Goal: Information Seeking & Learning: Find specific fact

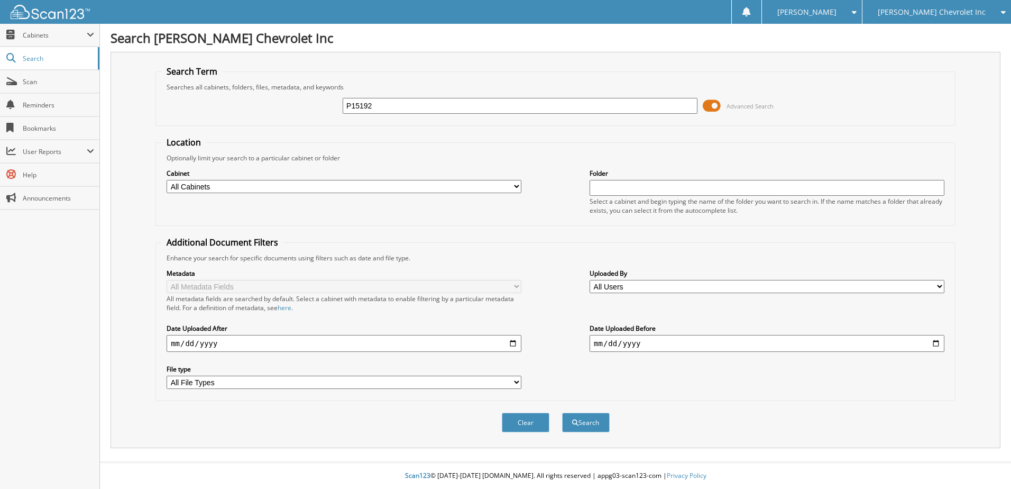
type input "P15192"
click at [562, 413] on button "Search" at bounding box center [586, 423] width 48 height 20
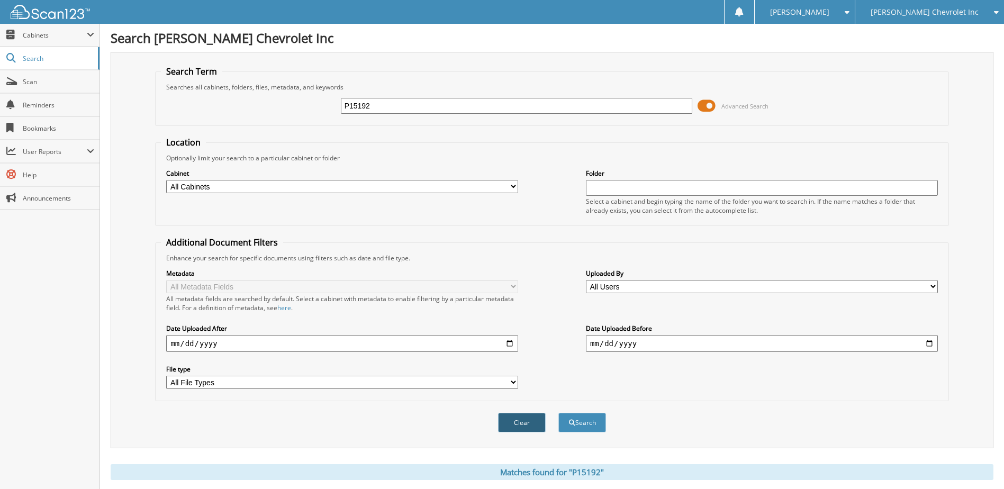
click at [520, 423] on button "Clear" at bounding box center [522, 423] width 48 height 20
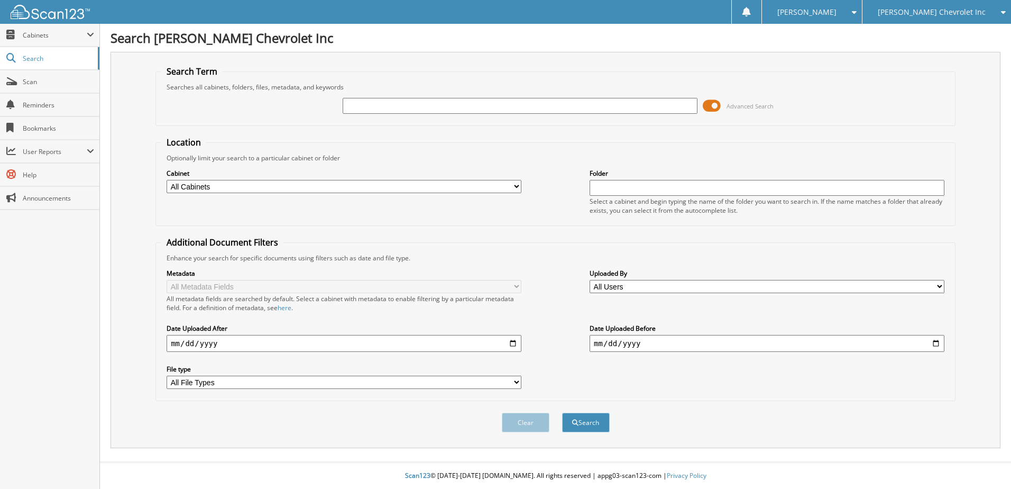
click at [352, 102] on input "text" at bounding box center [520, 106] width 355 height 16
type input "P15192"
click at [582, 421] on button "Search" at bounding box center [586, 423] width 48 height 20
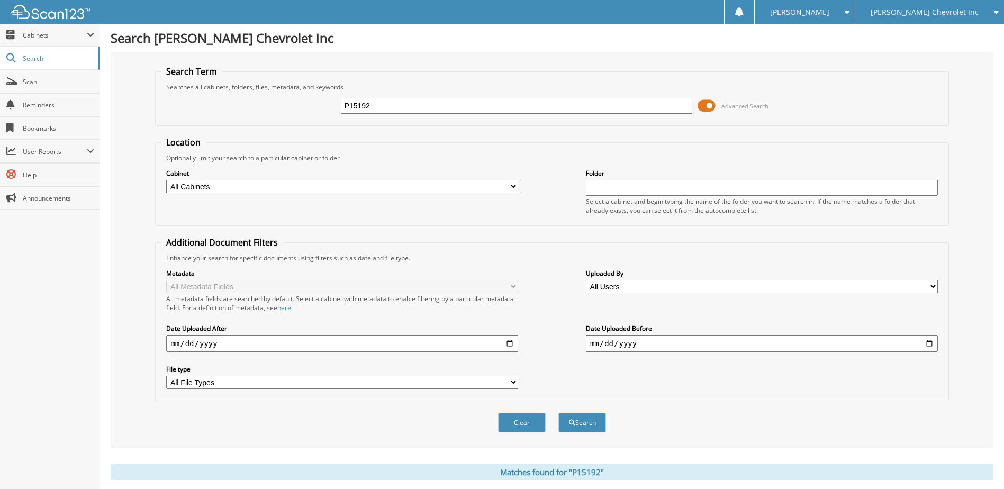
drag, startPoint x: 364, startPoint y: 109, endPoint x: 304, endPoint y: 108, distance: 60.8
click at [304, 108] on div "P15192 Advanced Search" at bounding box center [551, 106] width 781 height 29
type input "0115305"
click at [577, 420] on button "Search" at bounding box center [582, 423] width 48 height 20
drag, startPoint x: 385, startPoint y: 103, endPoint x: 372, endPoint y: 105, distance: 13.3
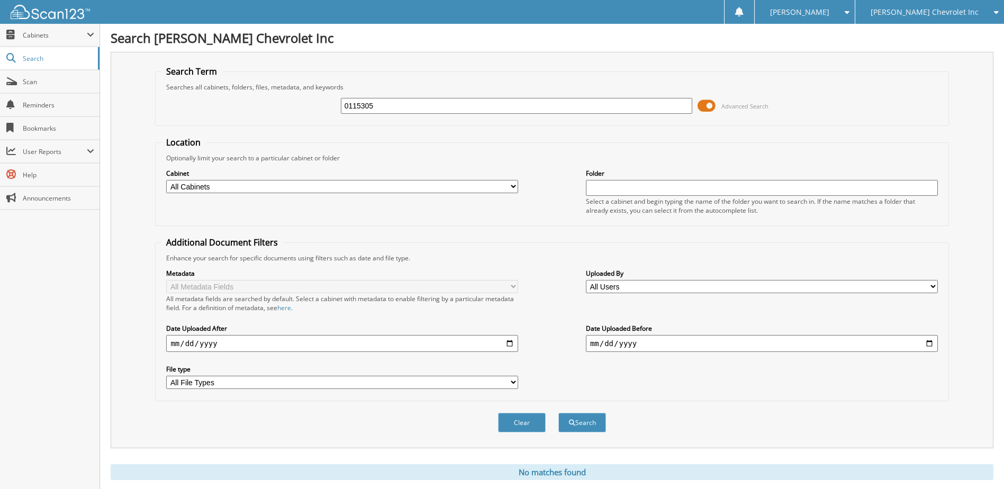
click at [372, 105] on input "0115305" at bounding box center [517, 106] width 352 height 16
click at [189, 185] on select "All Cabinets CAR DEALS SERVICE RO WARRANTY AND GAP CANCELLATIONS Needs Filing" at bounding box center [342, 186] width 352 height 13
select select "21496"
click at [166, 180] on select "All Cabinets CAR DEALS SERVICE RO WARRANTY AND GAP CANCELLATIONS Needs Filing" at bounding box center [342, 186] width 352 height 13
click at [582, 420] on button "Search" at bounding box center [582, 423] width 48 height 20
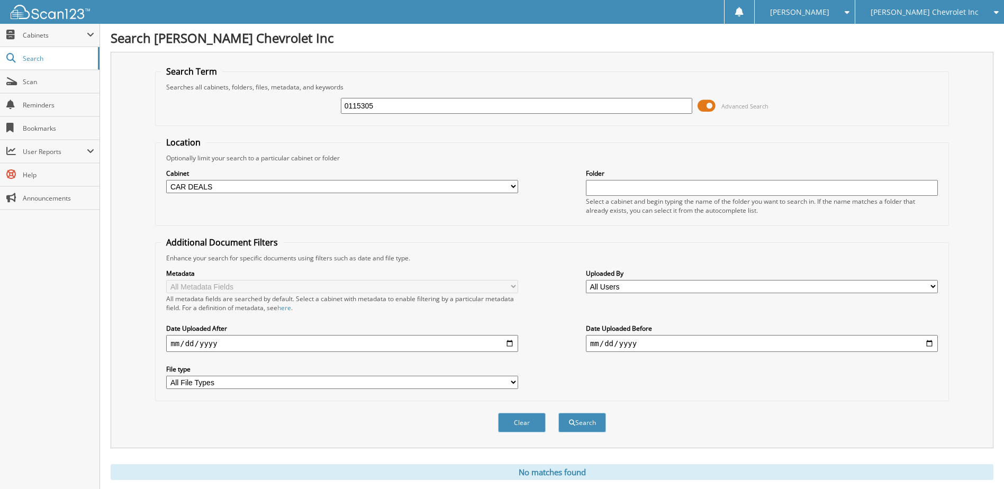
drag, startPoint x: 378, startPoint y: 106, endPoint x: 311, endPoint y: 119, distance: 68.4
click at [311, 119] on div "0115305 Advanced Search" at bounding box center [551, 106] width 781 height 29
type input "[PERSON_NAME]"
click at [558, 413] on button "Search" at bounding box center [582, 423] width 48 height 20
drag, startPoint x: 373, startPoint y: 106, endPoint x: 289, endPoint y: 119, distance: 85.1
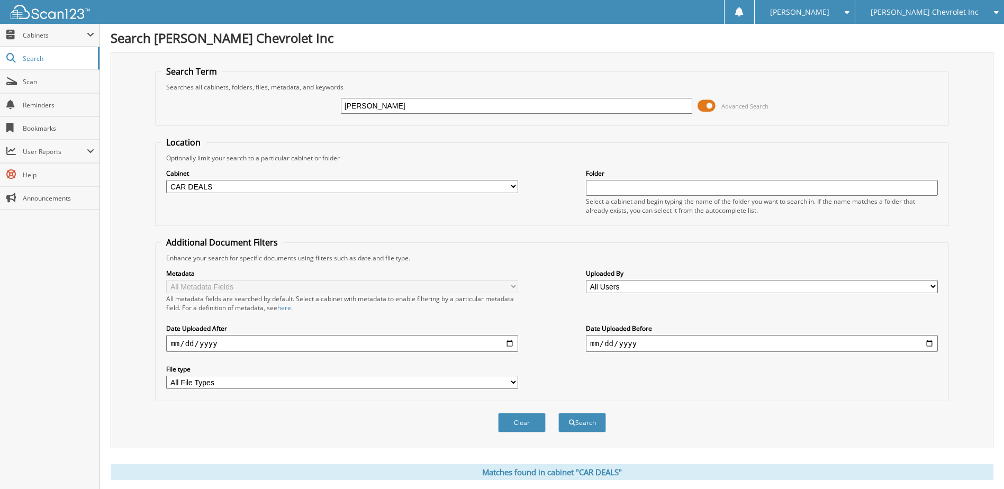
click at [291, 120] on div "CURRY Advanced Search" at bounding box center [551, 106] width 781 height 29
click at [24, 54] on span "Search" at bounding box center [58, 58] width 70 height 9
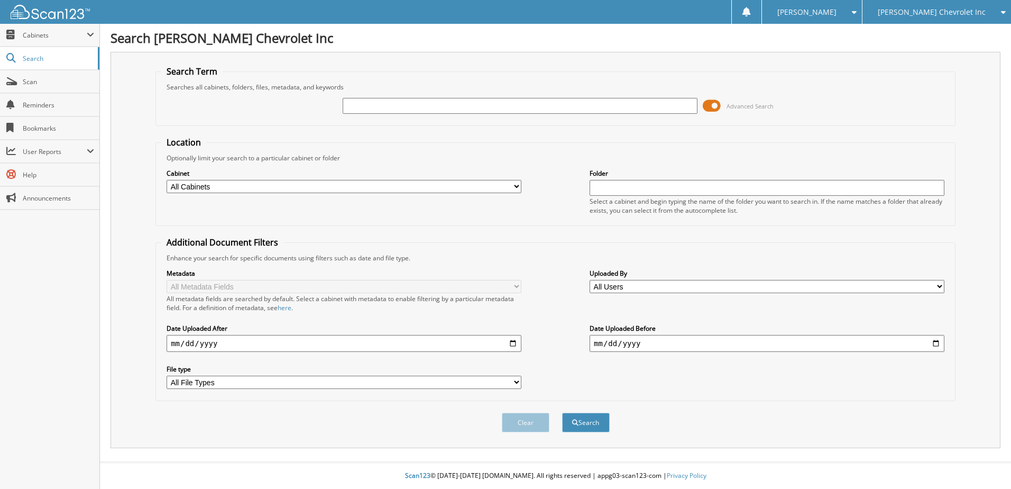
click at [33, 30] on span "Cabinets" at bounding box center [49, 35] width 99 height 23
click at [354, 105] on input "text" at bounding box center [520, 106] width 355 height 16
click at [359, 105] on input "text" at bounding box center [520, 106] width 355 height 16
click at [353, 105] on input "text" at bounding box center [520, 106] width 355 height 16
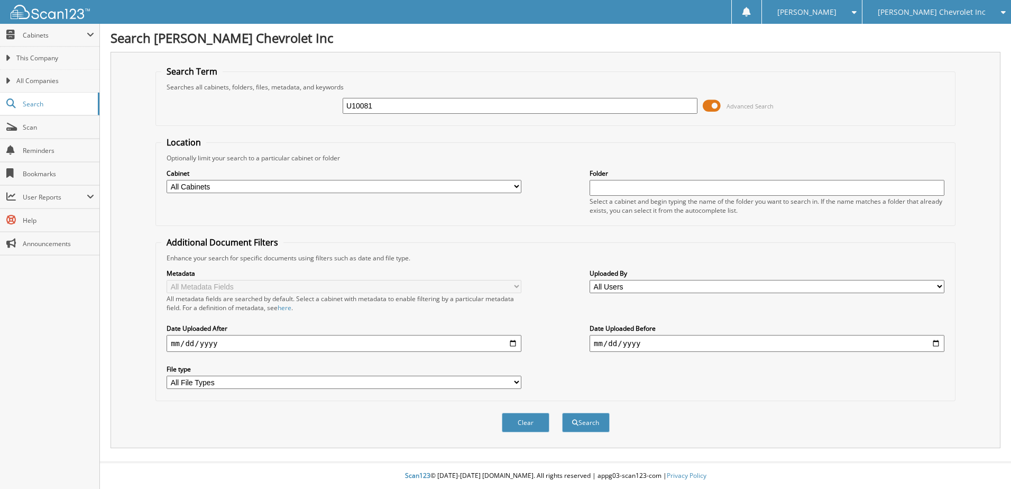
type input "U10081"
click at [562, 413] on button "Search" at bounding box center [586, 423] width 48 height 20
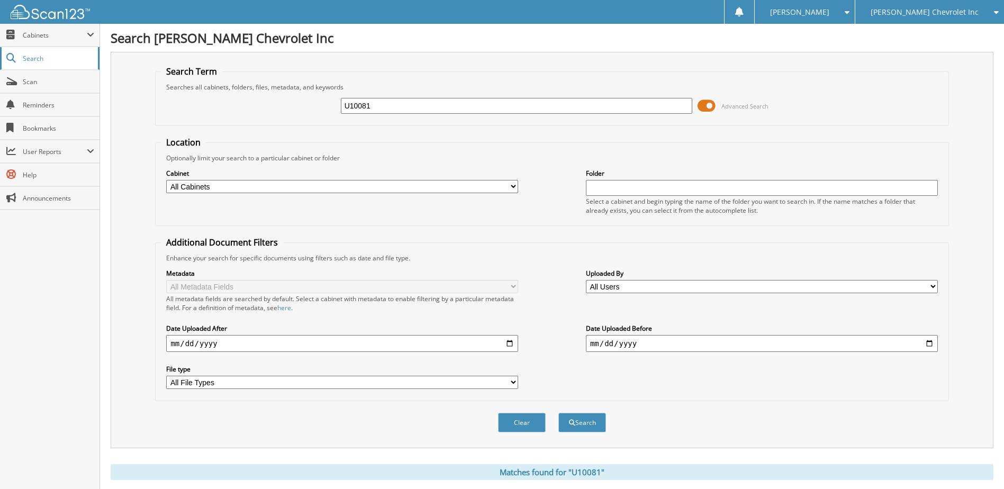
click at [40, 52] on link "Search" at bounding box center [49, 58] width 99 height 23
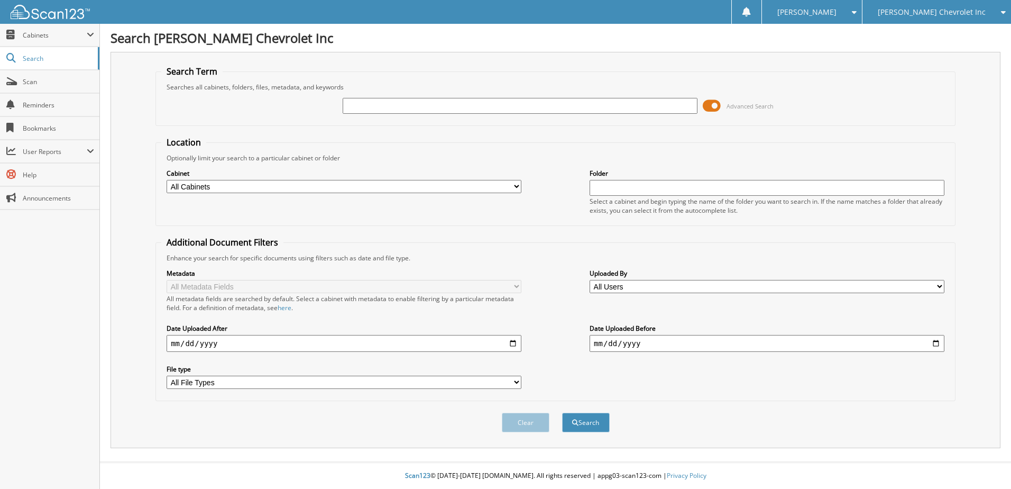
click at [349, 34] on h1 "Search [PERSON_NAME] Chevrolet Inc" at bounding box center [556, 37] width 890 height 17
click at [42, 56] on span "Search" at bounding box center [58, 58] width 70 height 9
click at [350, 106] on input "text" at bounding box center [520, 106] width 355 height 16
type input "U10081"
click at [562, 413] on button "Search" at bounding box center [586, 423] width 48 height 20
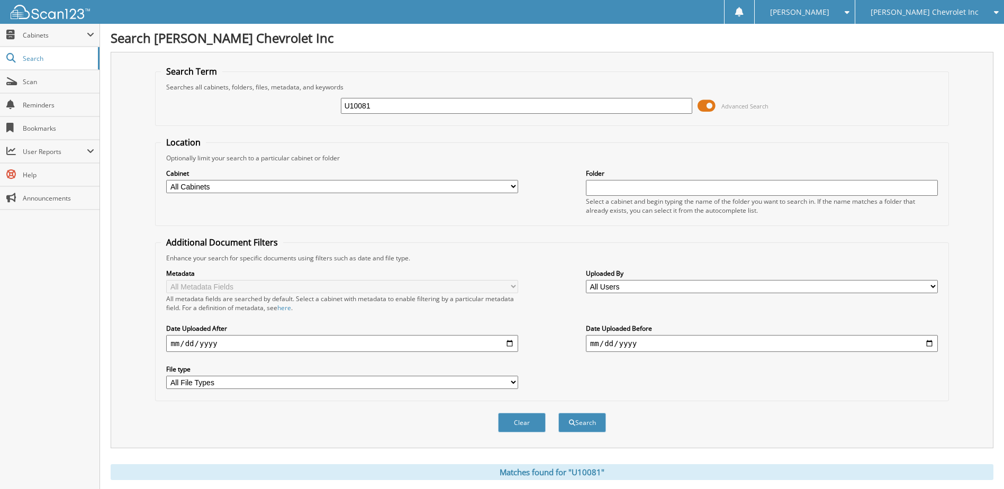
click at [706, 103] on span at bounding box center [706, 106] width 18 height 16
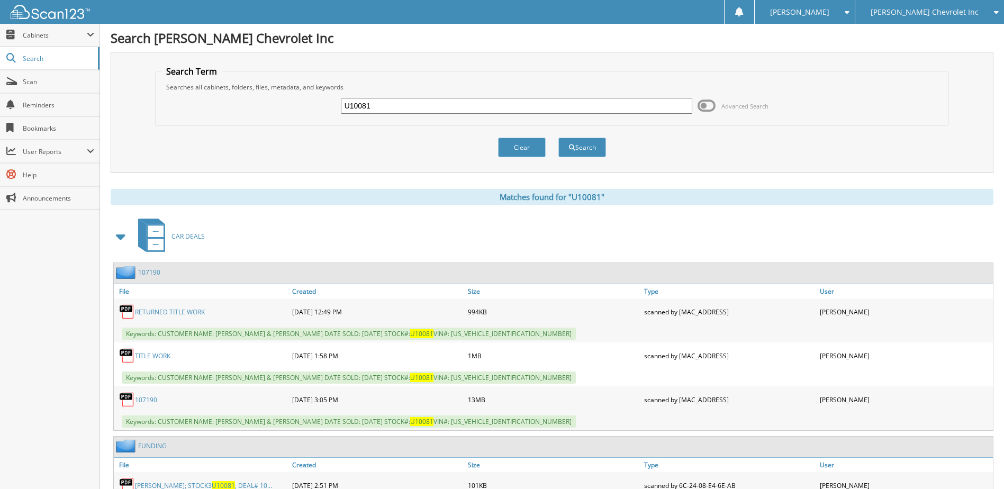
scroll to position [42, 0]
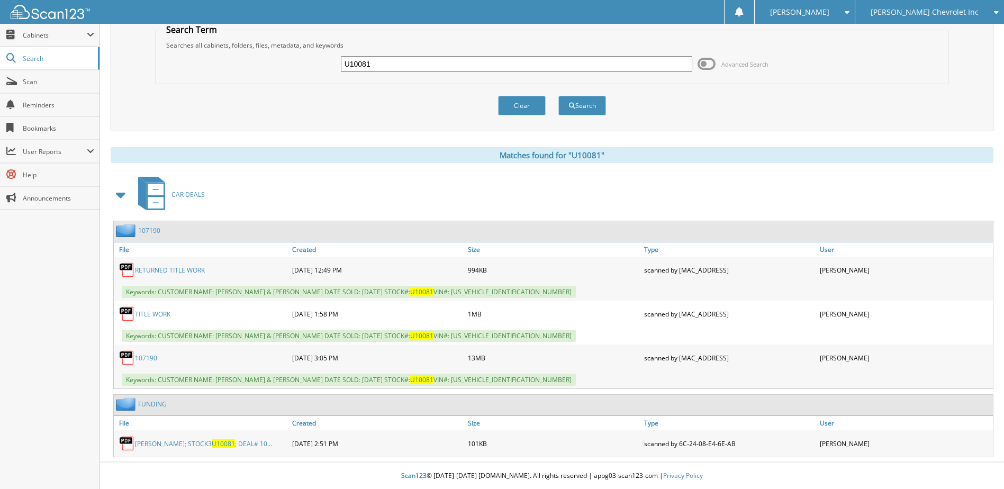
click at [147, 354] on link "107190" at bounding box center [146, 357] width 22 height 9
